Goal: Task Accomplishment & Management: Manage account settings

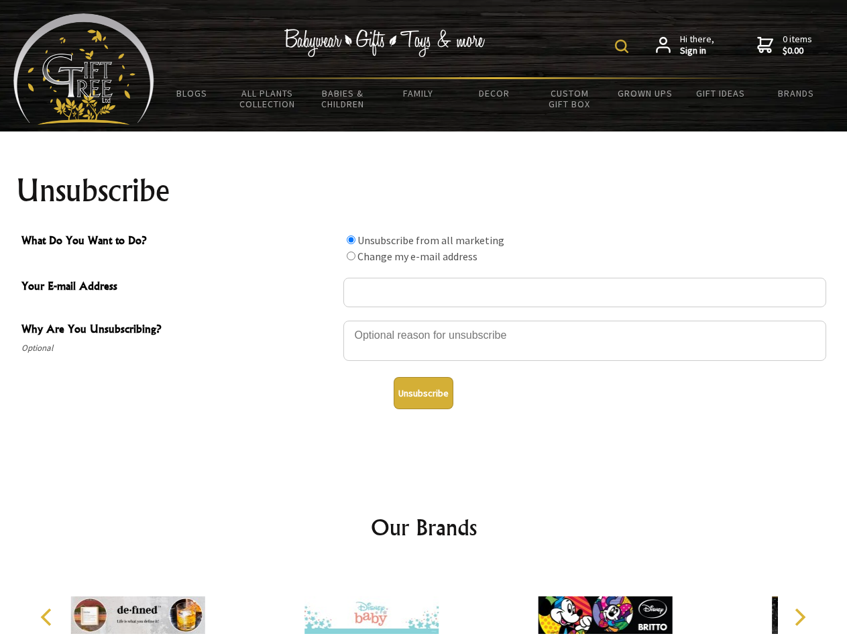
click at [624, 46] on img at bounding box center [621, 46] width 13 height 13
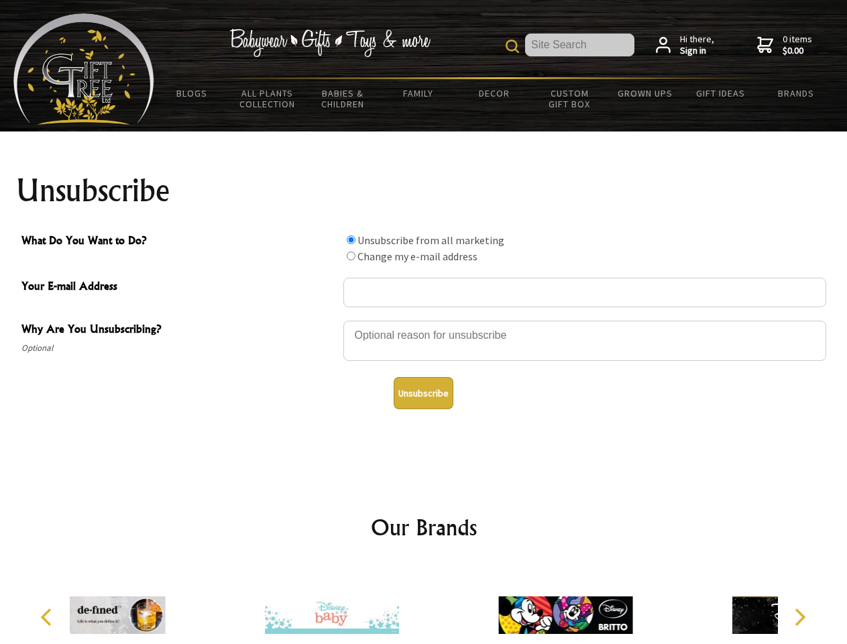
click at [424, 320] on div at bounding box center [584, 342] width 483 height 47
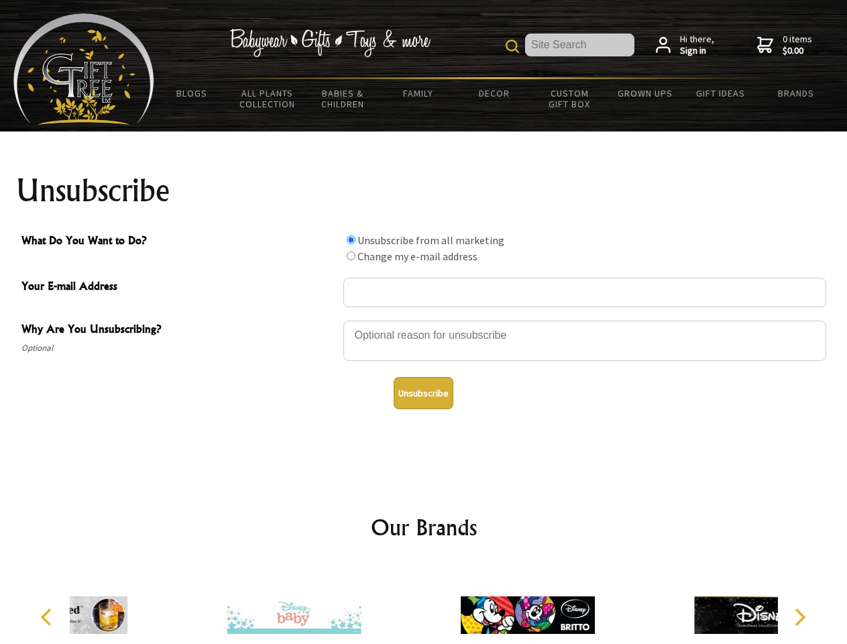
click at [351, 239] on input "What Do You Want to Do?" at bounding box center [351, 239] width 9 height 9
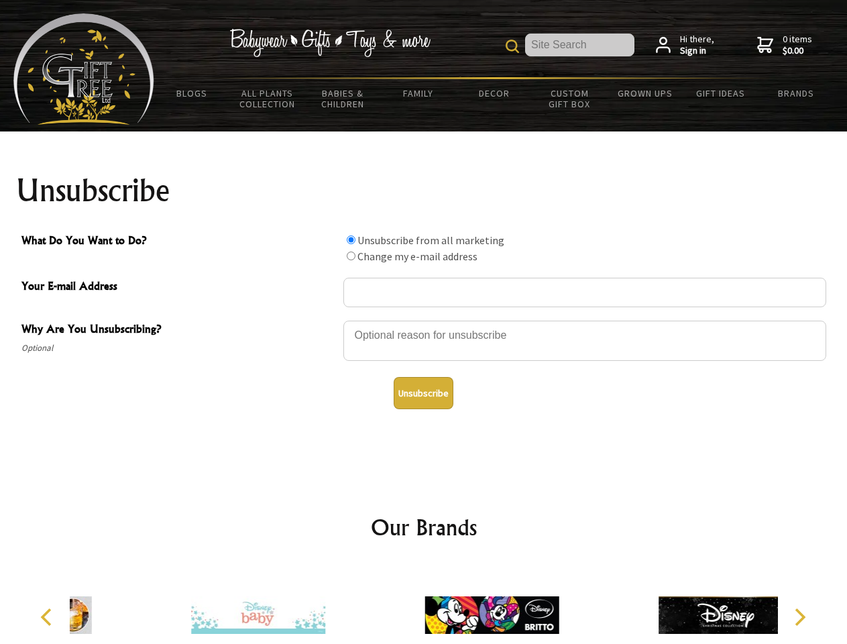
click at [351, 256] on input "What Do You Want to Do?" at bounding box center [351, 256] width 9 height 9
radio input "true"
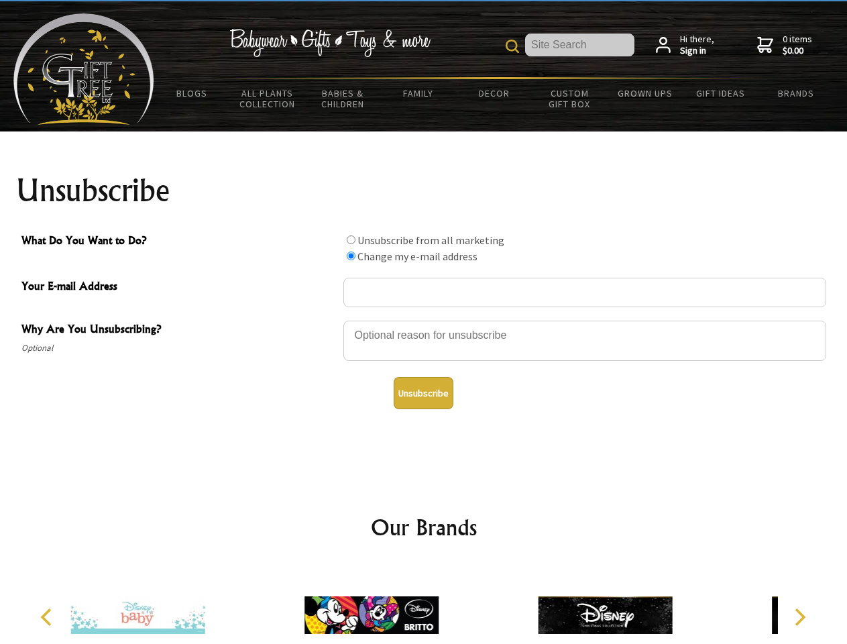
click at [423, 393] on button "Unsubscribe" at bounding box center [424, 393] width 60 height 32
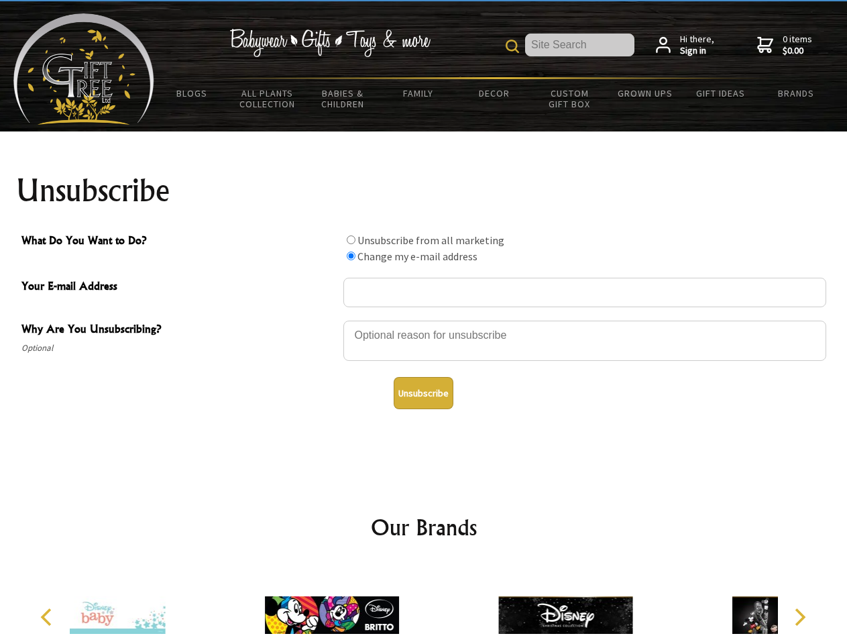
click at [48, 617] on icon "Previous" at bounding box center [47, 616] width 17 height 17
click at [800, 617] on icon "Next" at bounding box center [798, 616] width 17 height 17
